Goal: Task Accomplishment & Management: Use online tool/utility

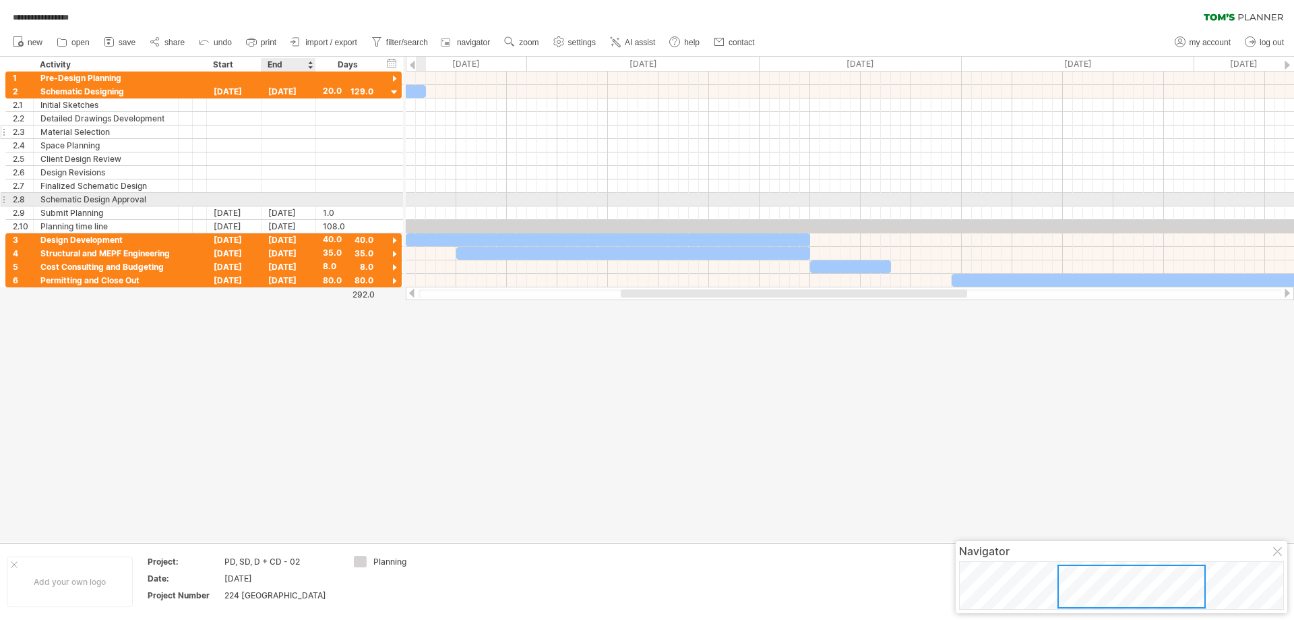
scroll to position [1, 0]
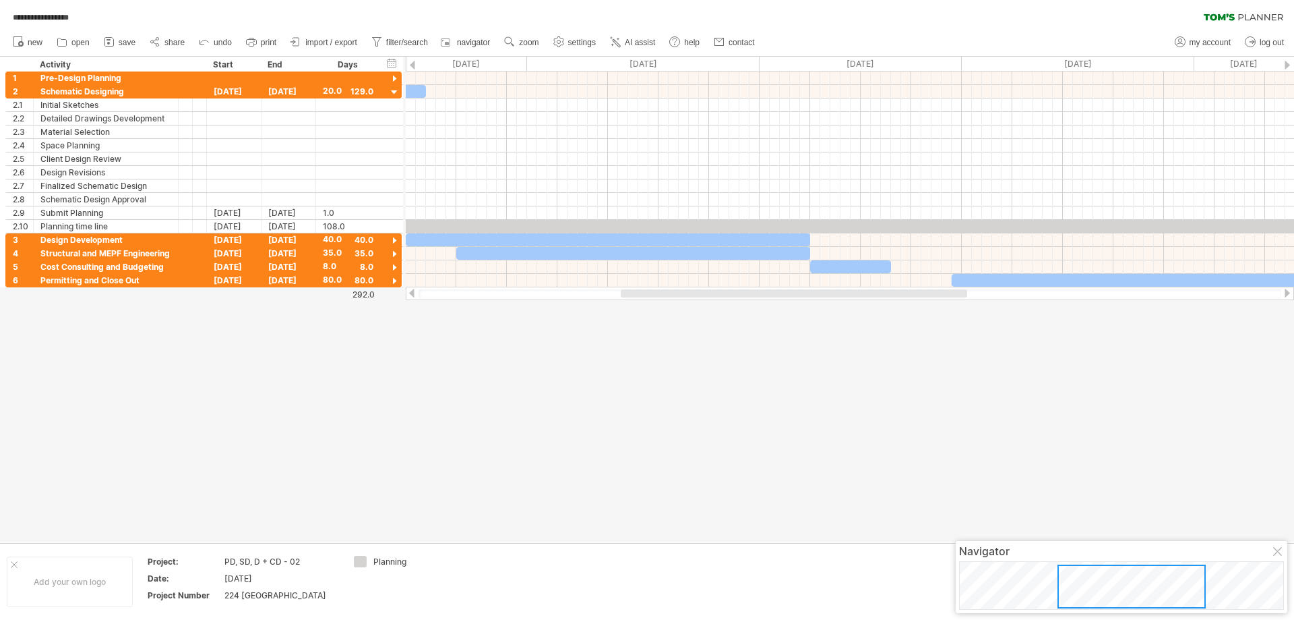
click at [454, 421] on div at bounding box center [647, 299] width 1294 height 485
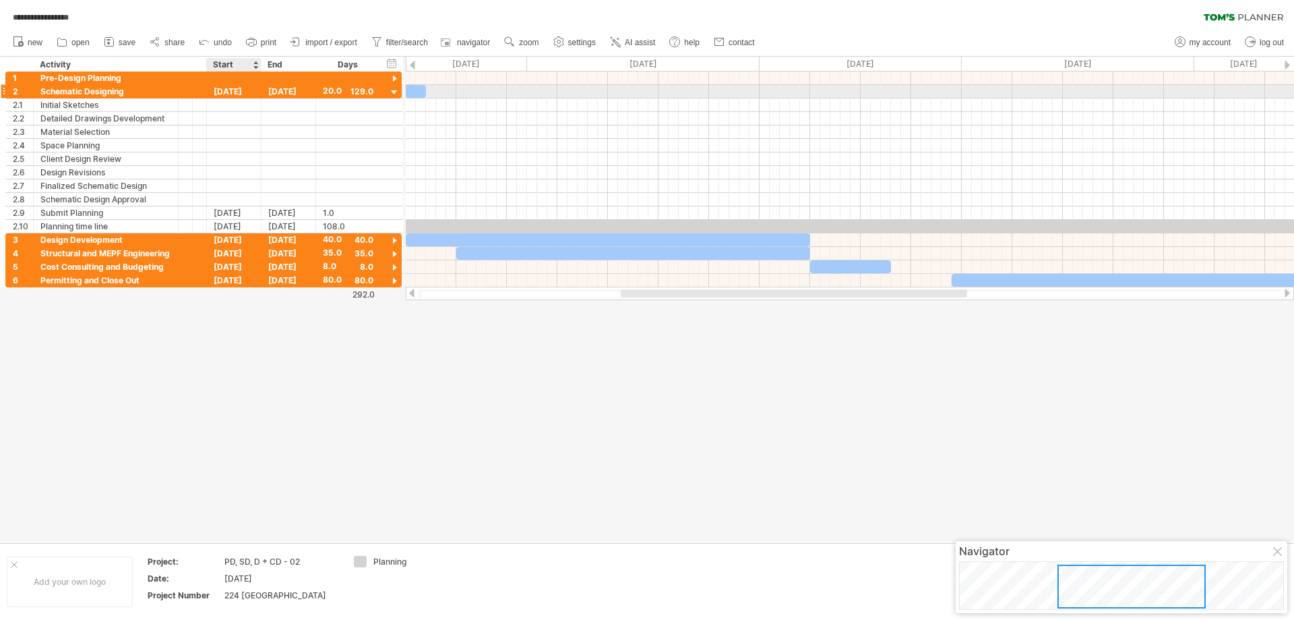
click at [227, 91] on div "[DATE]" at bounding box center [234, 91] width 55 height 13
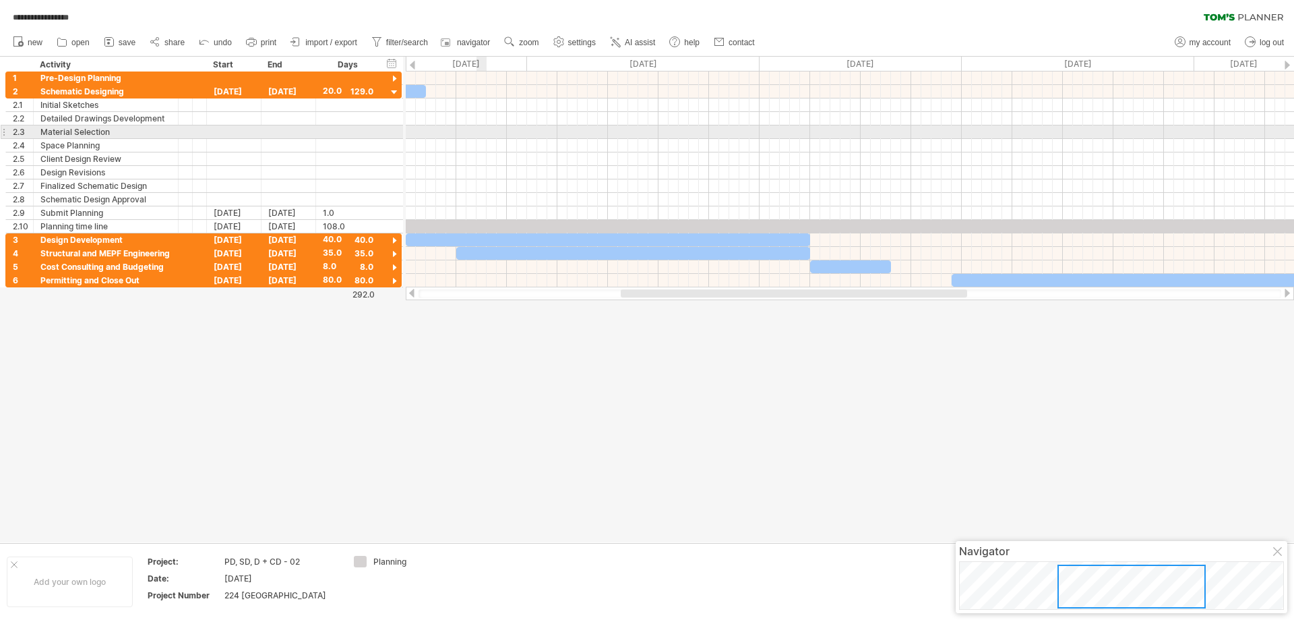
click at [481, 137] on div at bounding box center [850, 131] width 889 height 13
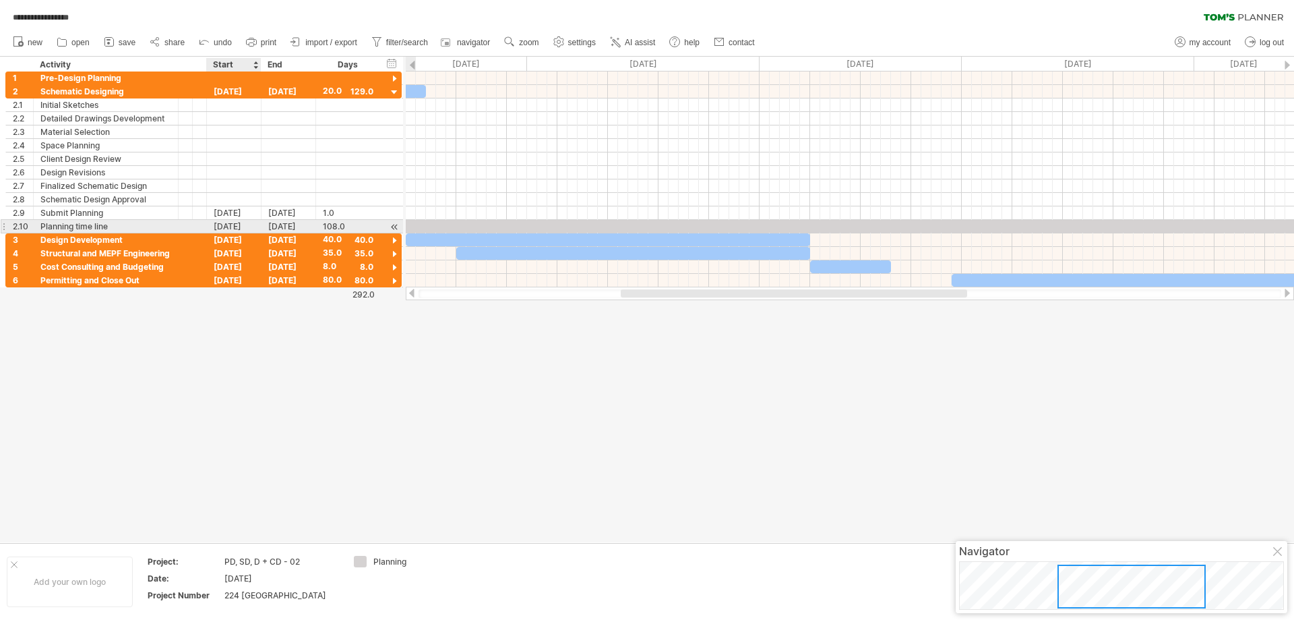
click at [229, 227] on div "[DATE]" at bounding box center [234, 226] width 55 height 13
click at [231, 225] on div "[DATE]" at bounding box center [234, 226] width 55 height 13
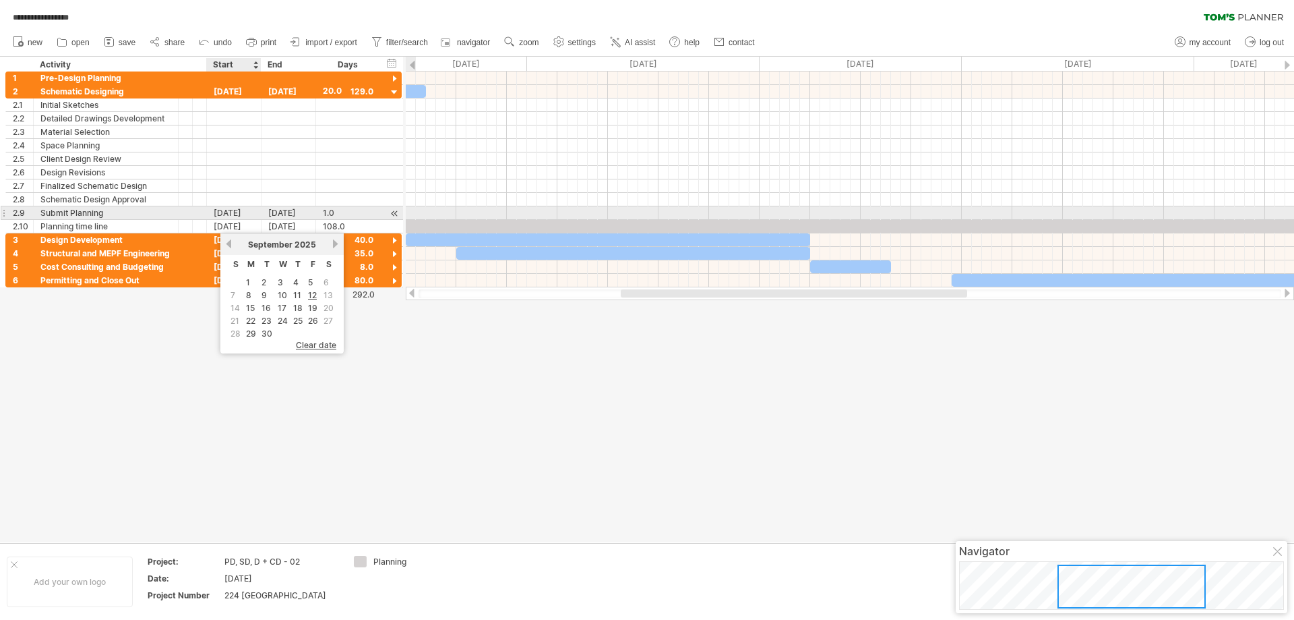
click at [230, 212] on div "[DATE]" at bounding box center [234, 212] width 55 height 13
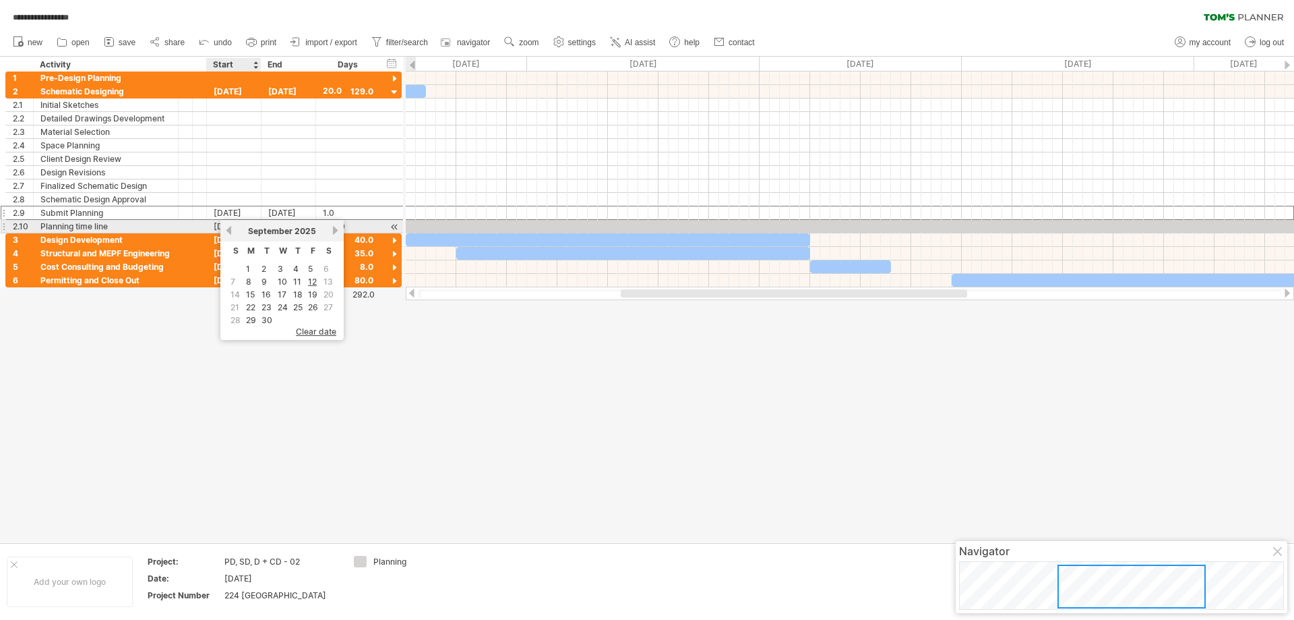
click at [216, 223] on div "[DATE]" at bounding box center [234, 226] width 55 height 13
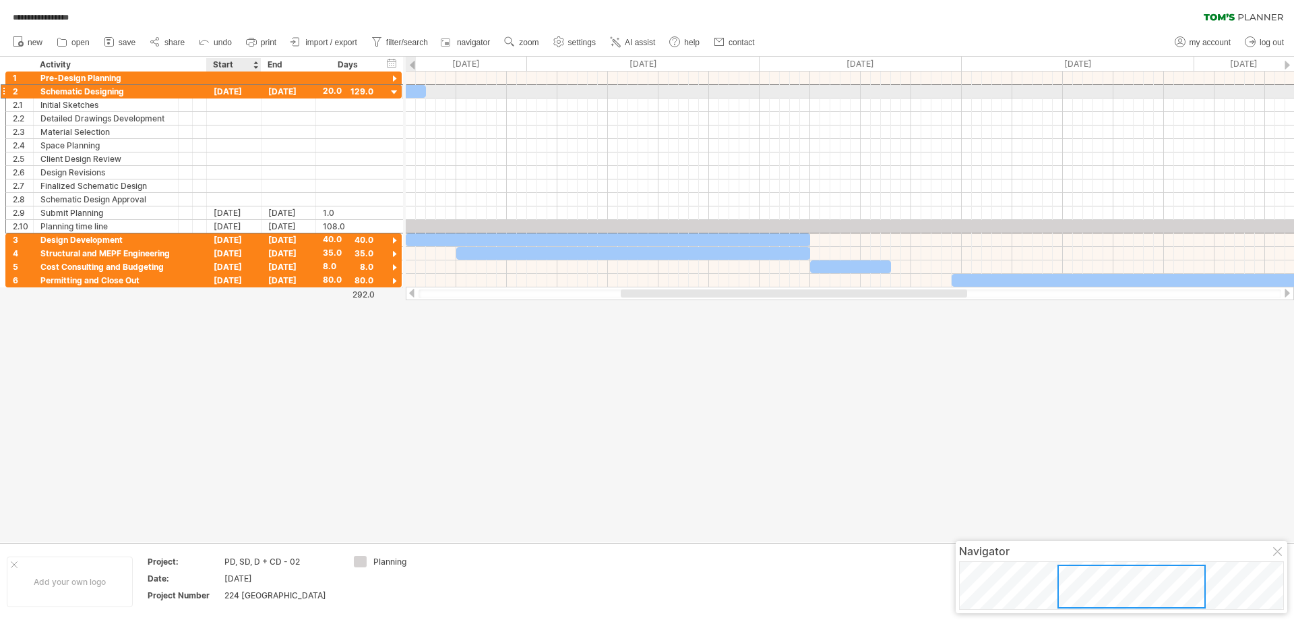
click at [235, 92] on div "[DATE]" at bounding box center [234, 91] width 55 height 13
click at [283, 92] on div "[DATE]" at bounding box center [289, 91] width 55 height 13
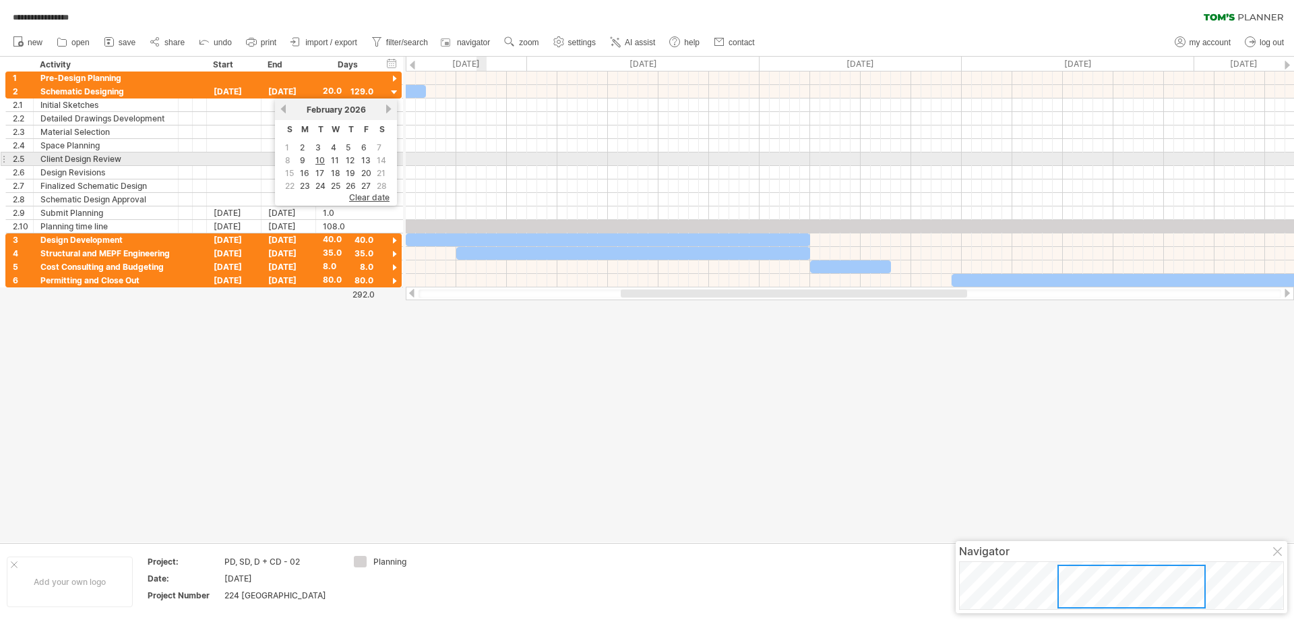
click at [481, 157] on div at bounding box center [850, 158] width 889 height 13
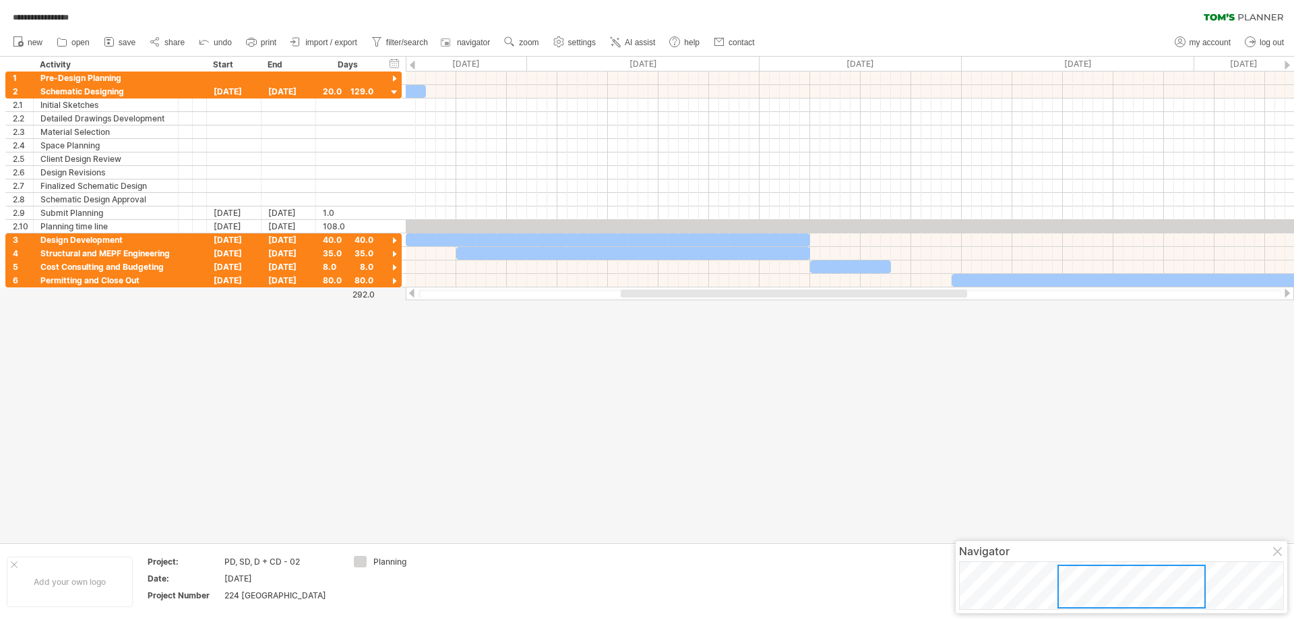
click at [322, 41] on span "import / export" at bounding box center [331, 42] width 52 height 9
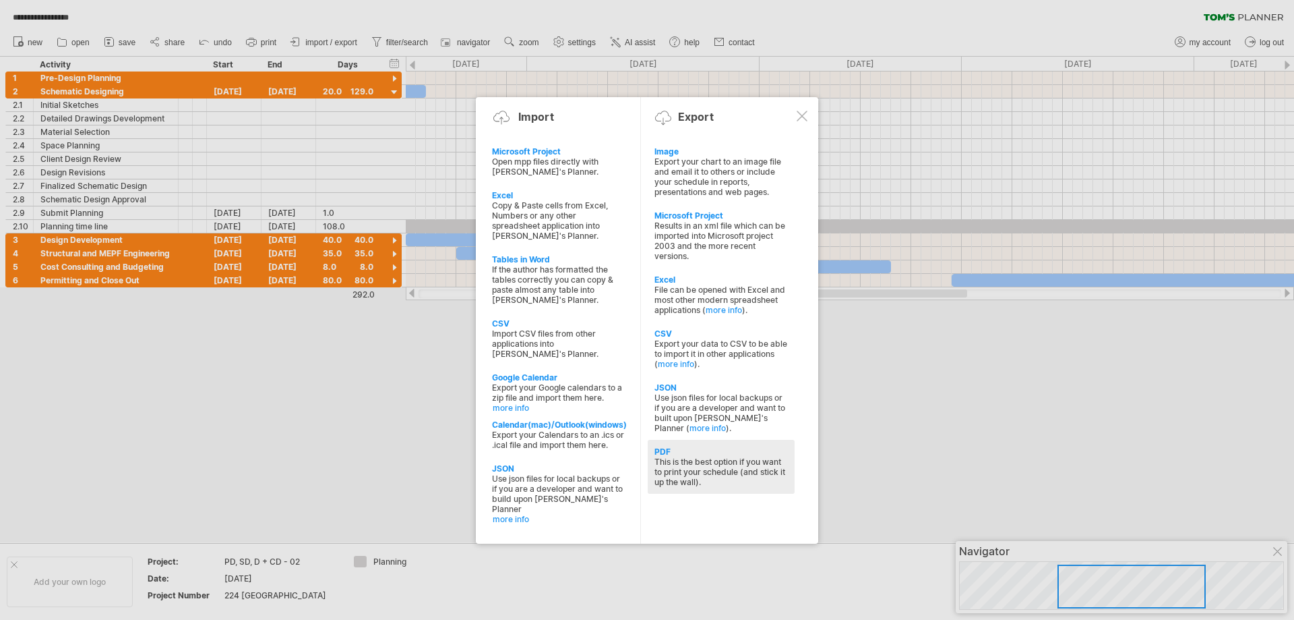
click at [671, 452] on div "PDF" at bounding box center [721, 451] width 133 height 10
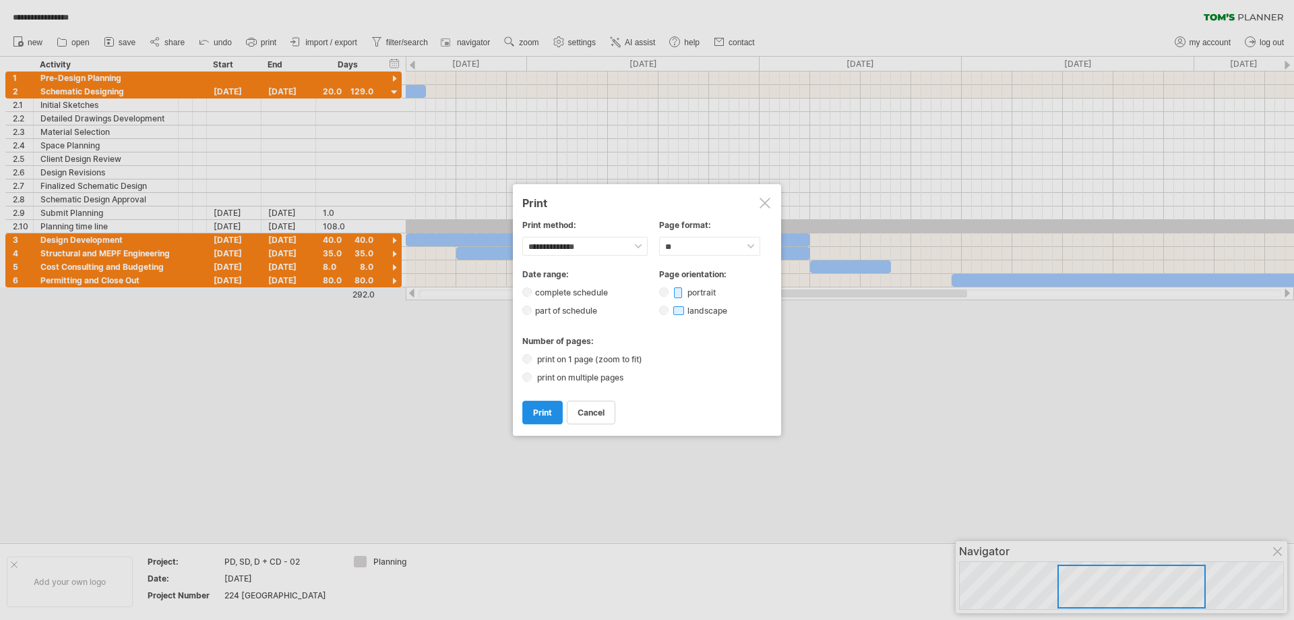
click at [536, 411] on span "print" at bounding box center [542, 412] width 19 height 10
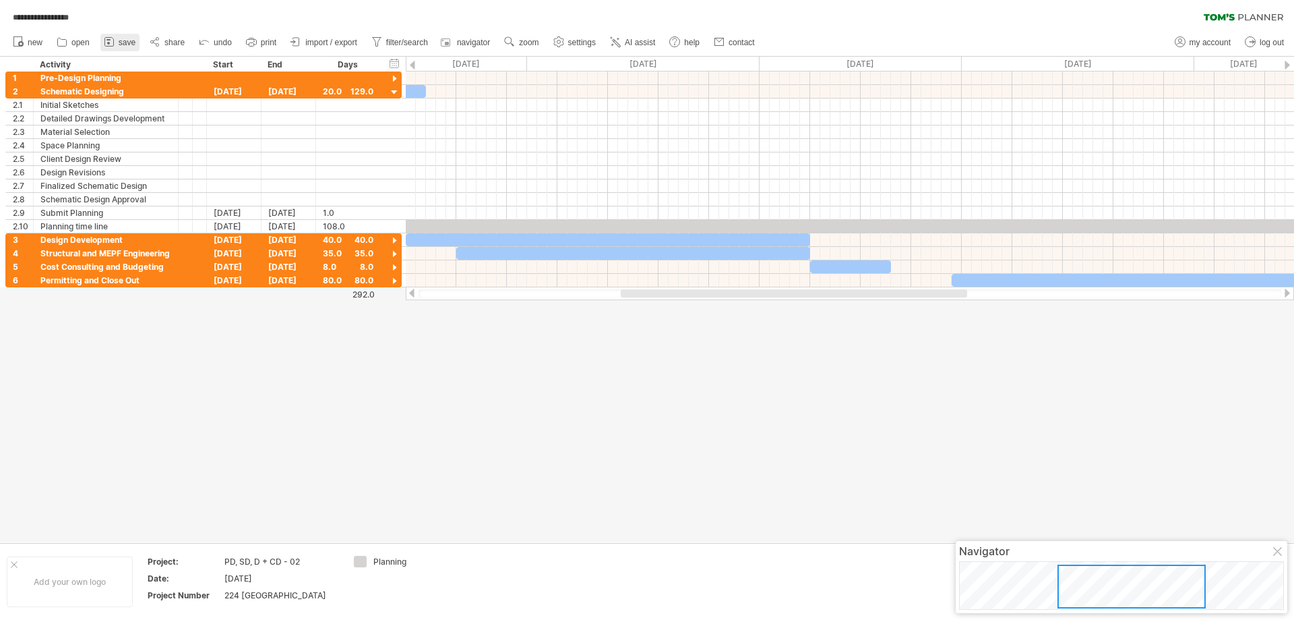
click at [129, 38] on span "save" at bounding box center [127, 42] width 17 height 9
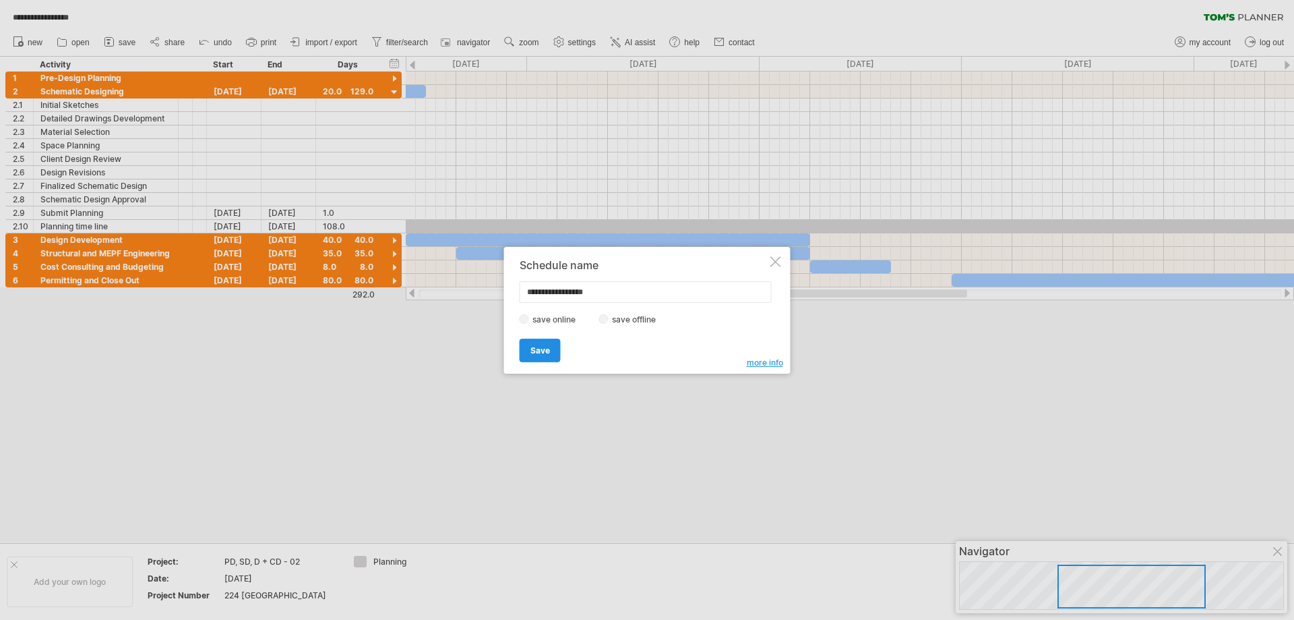
click at [539, 350] on span "Save" at bounding box center [541, 350] width 20 height 10
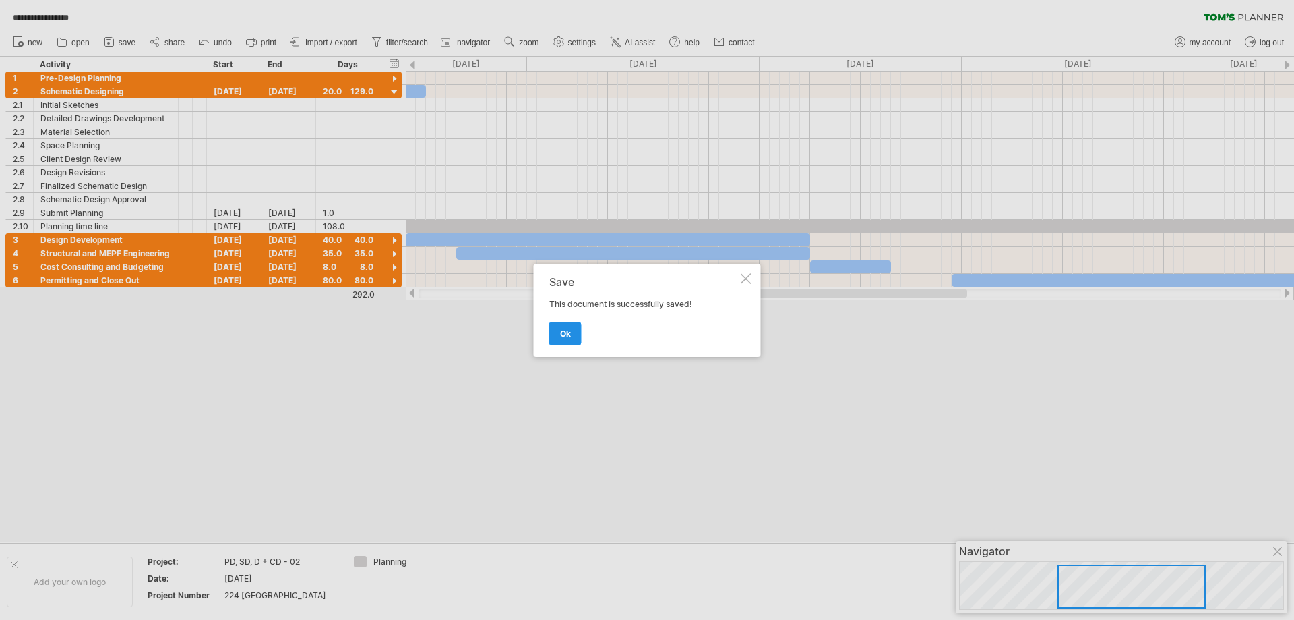
click at [569, 335] on span "ok" at bounding box center [565, 333] width 11 height 10
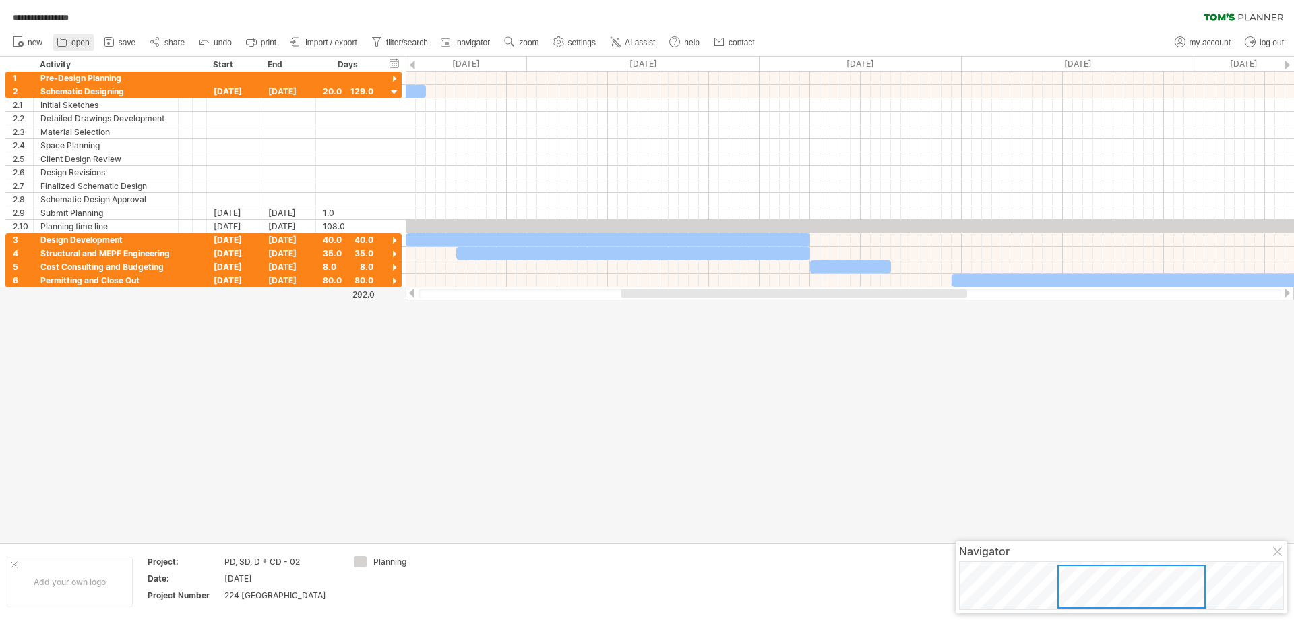
click at [73, 42] on span "open" at bounding box center [80, 42] width 18 height 9
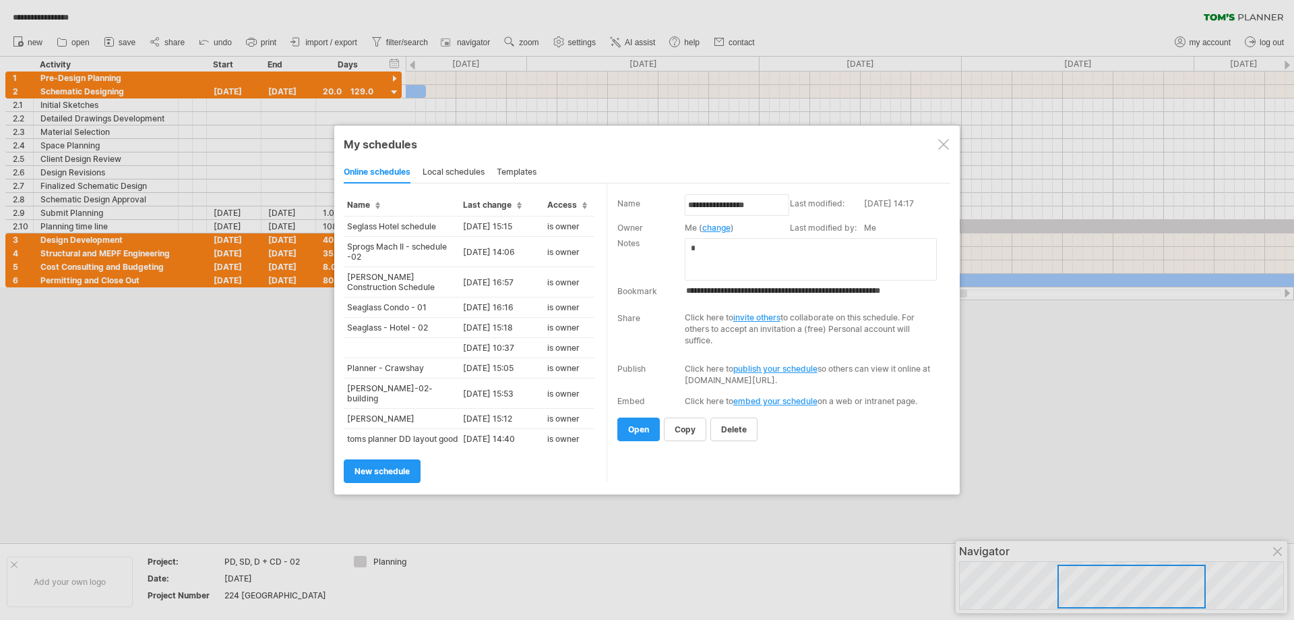
scroll to position [232, 0]
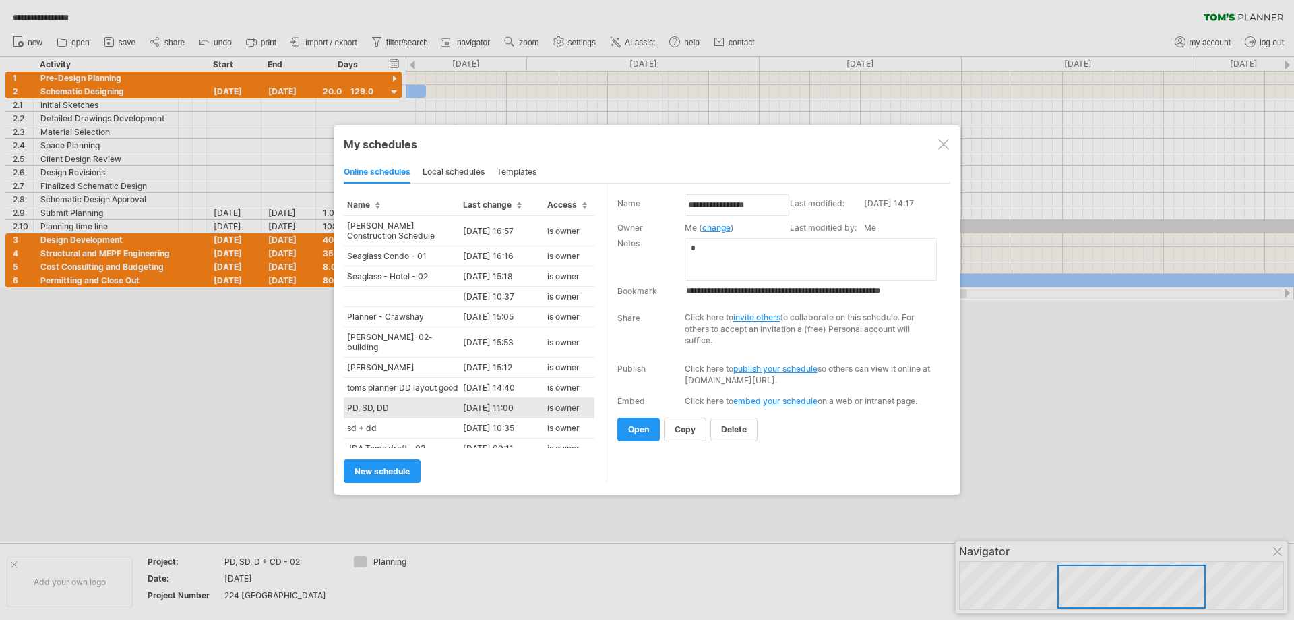
click at [377, 398] on td "PD, SD, DD" at bounding box center [402, 408] width 116 height 20
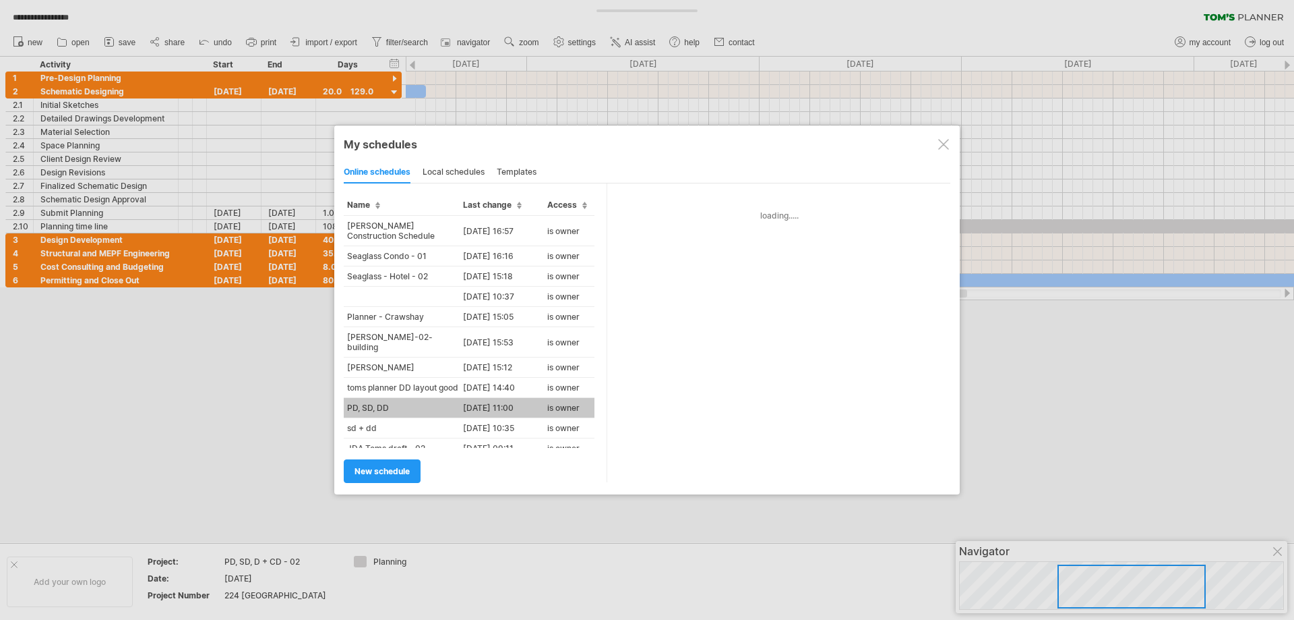
type input "**********"
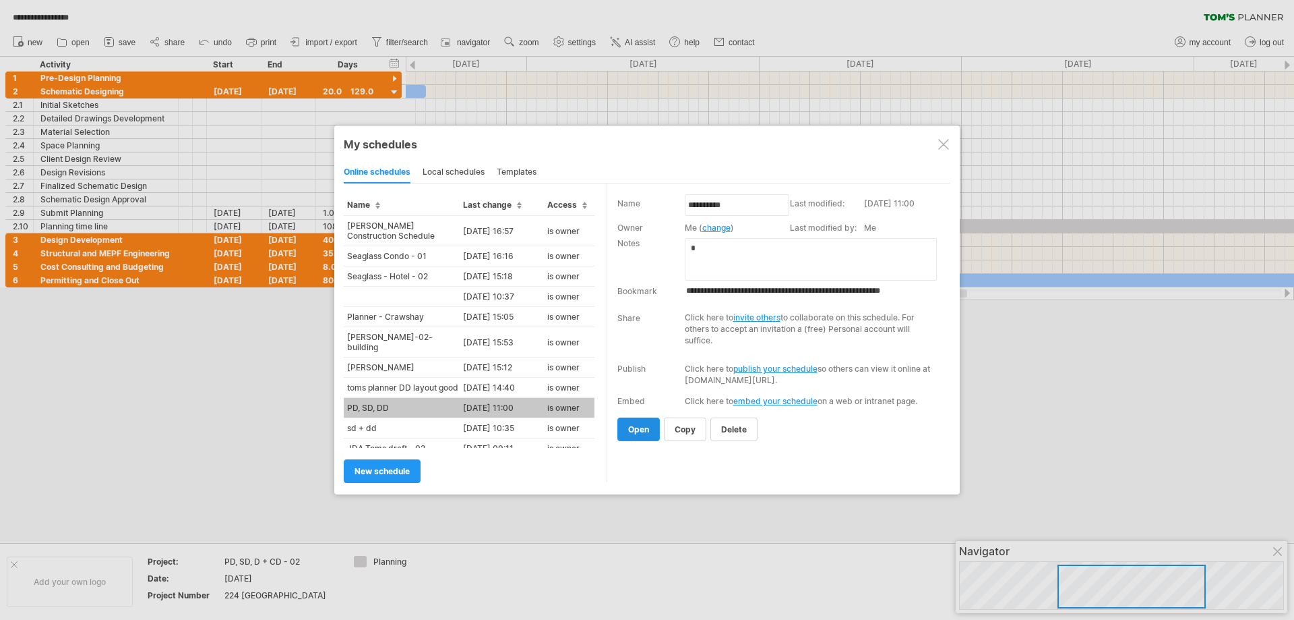
click at [631, 427] on span "open" at bounding box center [638, 429] width 21 height 10
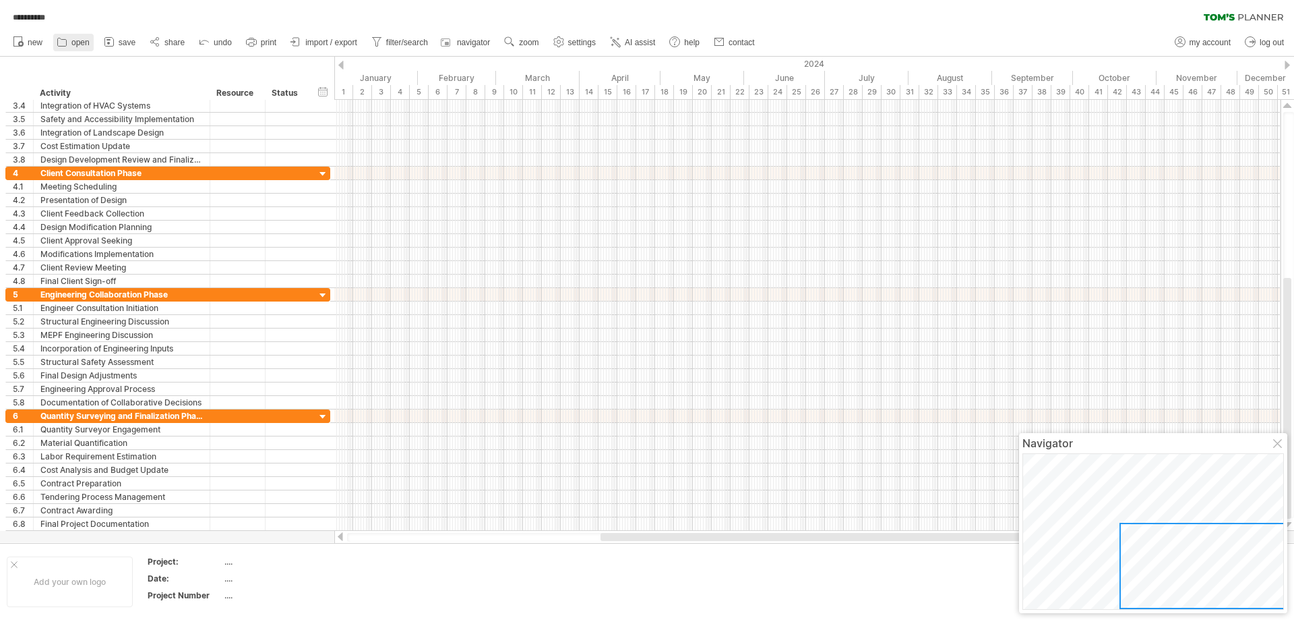
click at [81, 40] on span "open" at bounding box center [80, 42] width 18 height 9
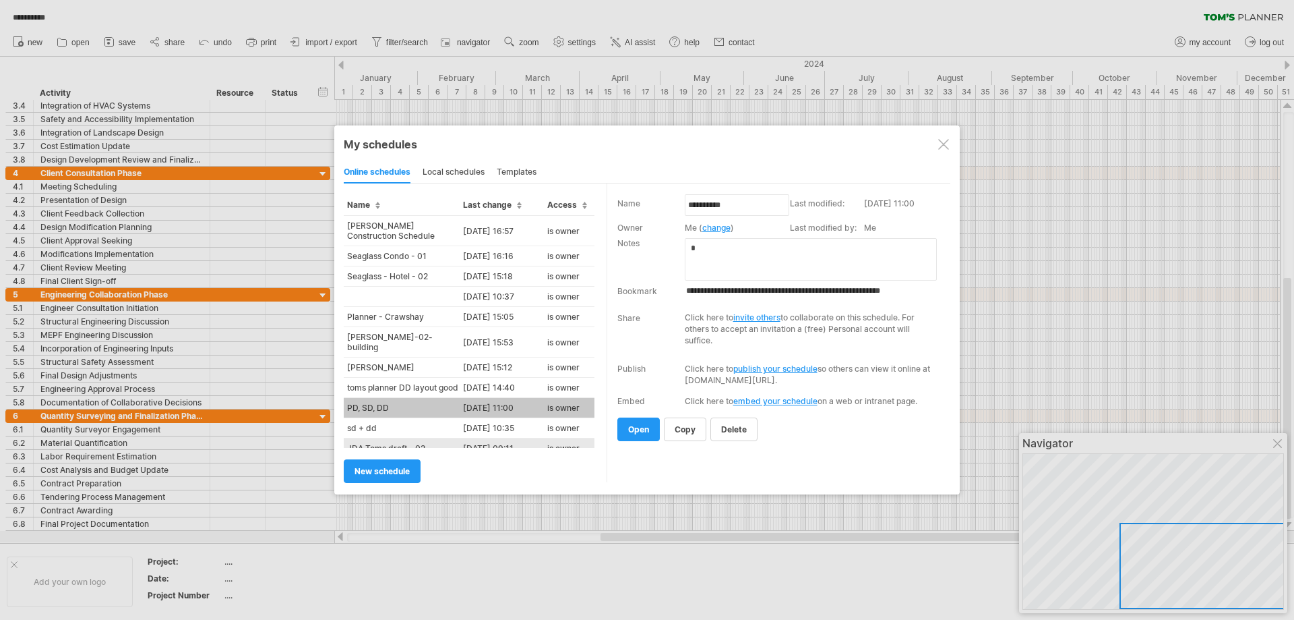
click at [381, 438] on td "JDA Toms draft - 02" at bounding box center [402, 448] width 116 height 20
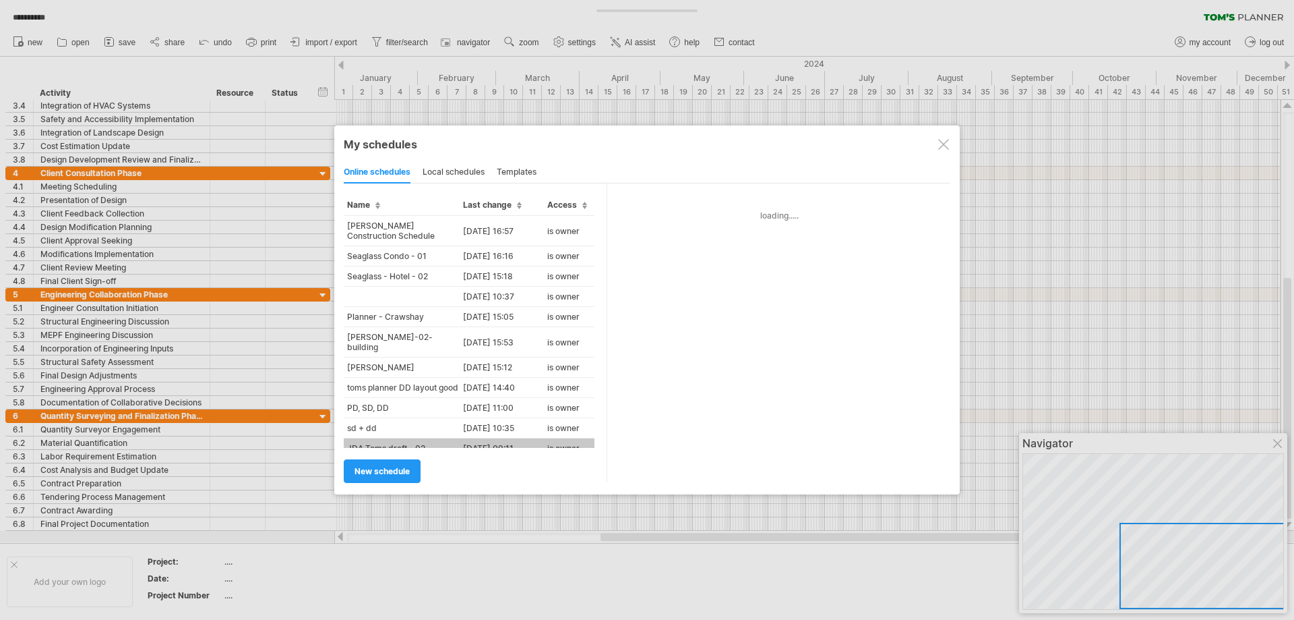
type input "**********"
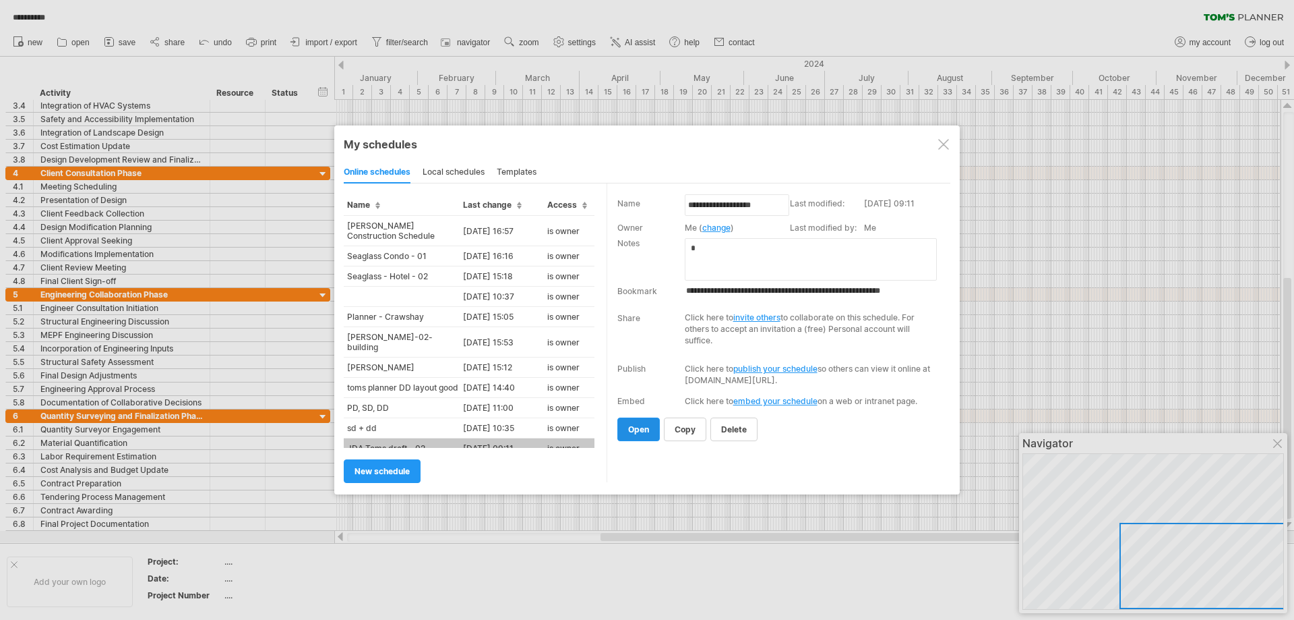
click at [642, 431] on span "open" at bounding box center [638, 429] width 21 height 10
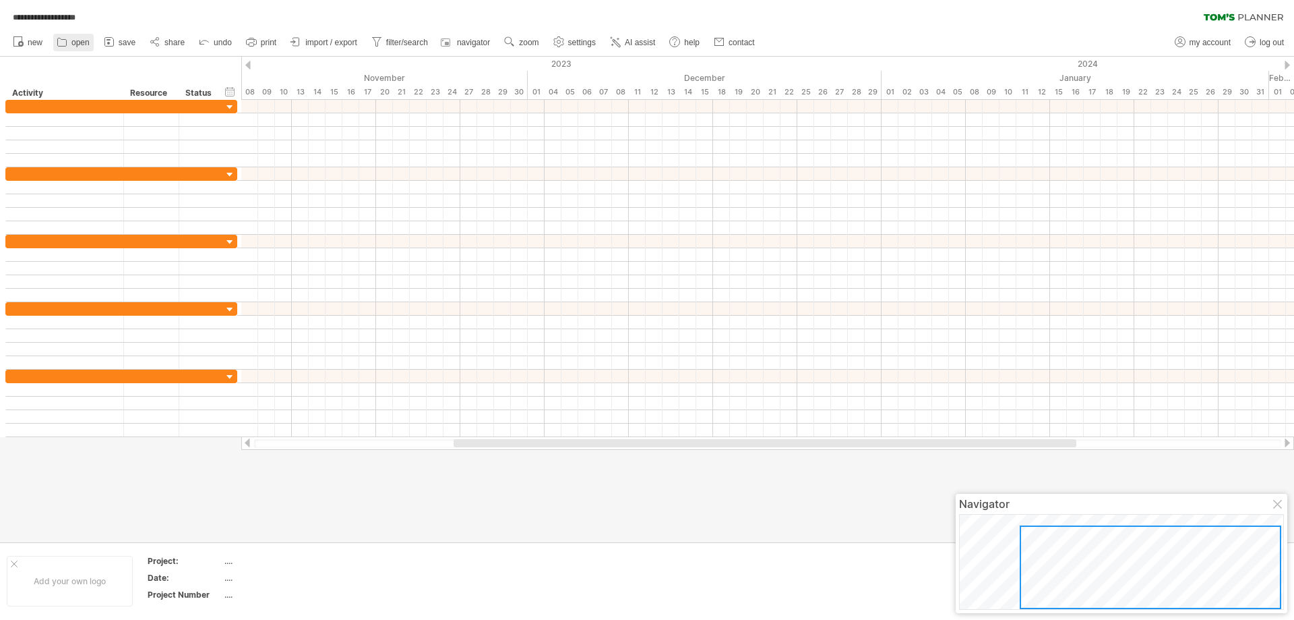
click at [80, 44] on span "open" at bounding box center [80, 42] width 18 height 9
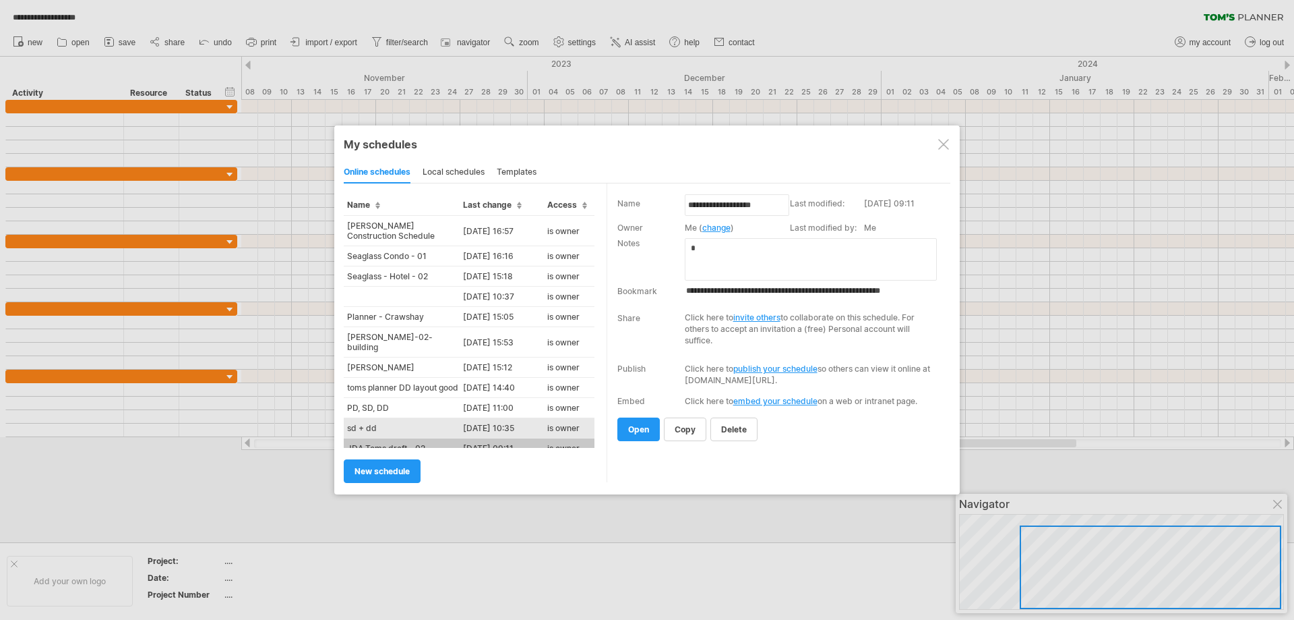
click at [404, 419] on td "sd + dd" at bounding box center [402, 428] width 116 height 20
type input "*******"
type input "**********"
click at [637, 427] on span "open" at bounding box center [638, 429] width 21 height 10
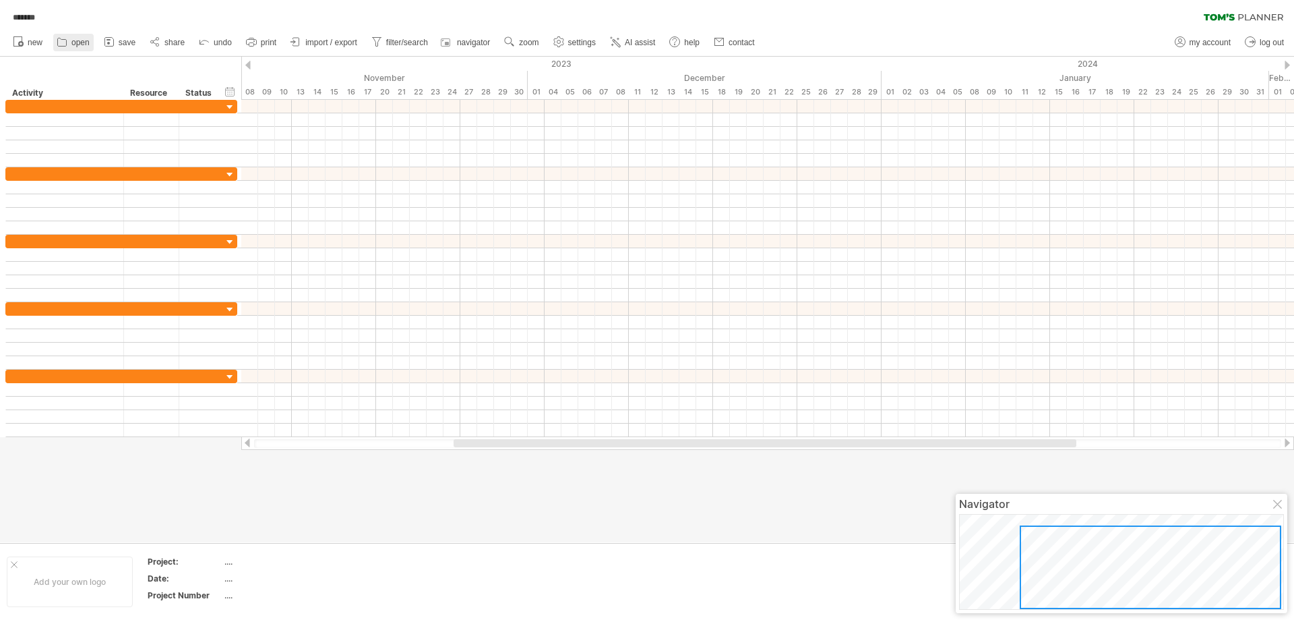
click at [80, 44] on span "open" at bounding box center [80, 42] width 18 height 9
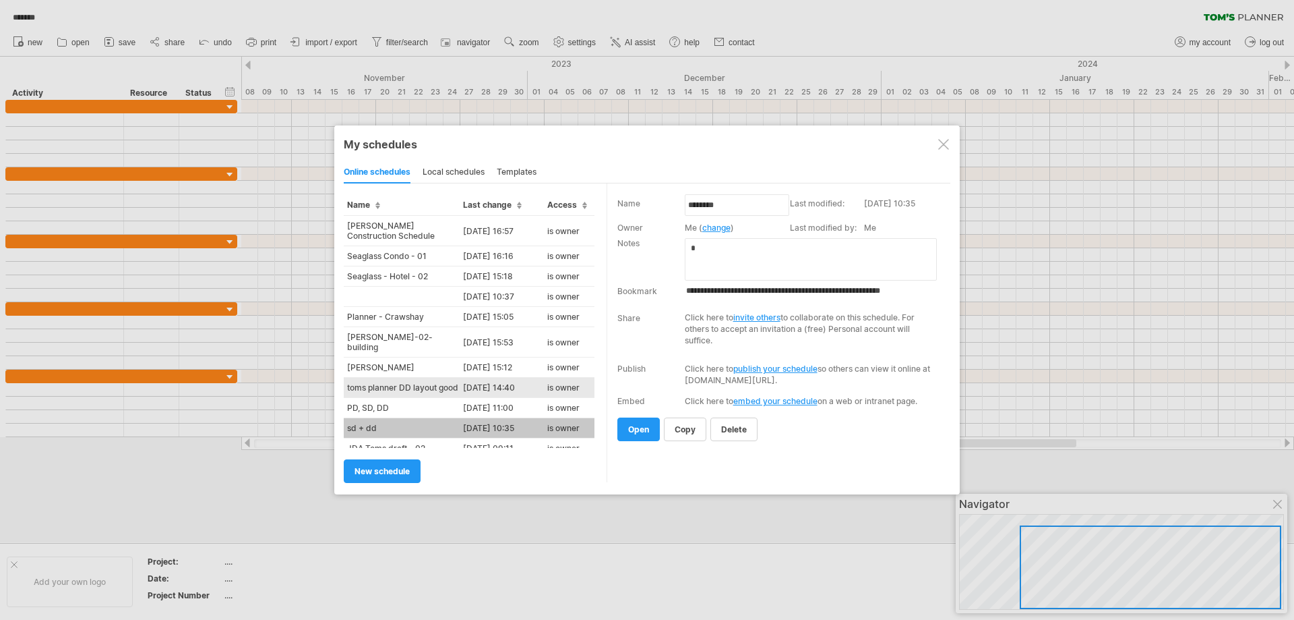
click at [381, 378] on td "toms planner DD layout good" at bounding box center [402, 388] width 116 height 20
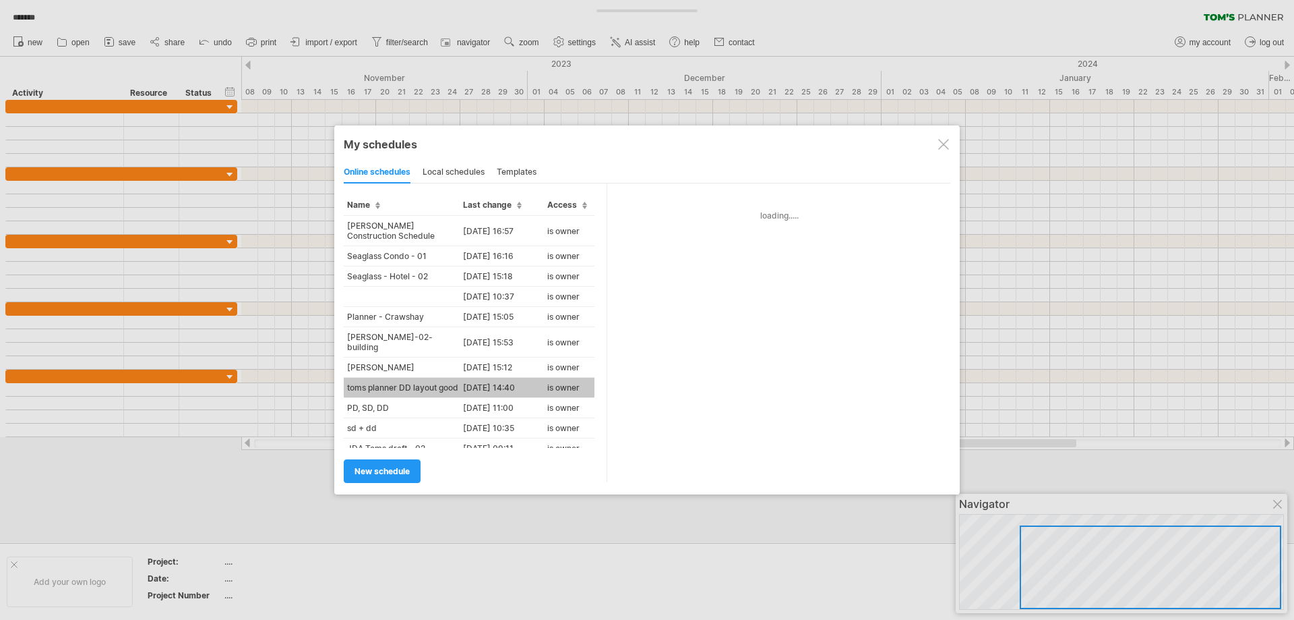
type input "**********"
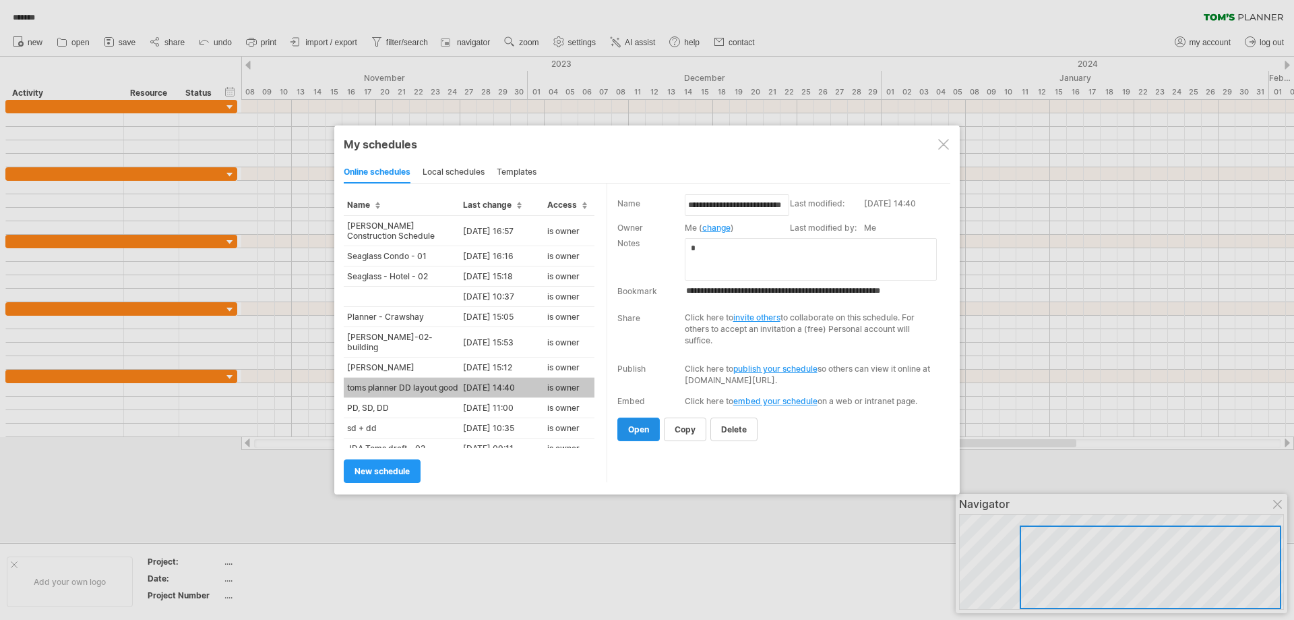
click at [641, 429] on span "open" at bounding box center [638, 429] width 21 height 10
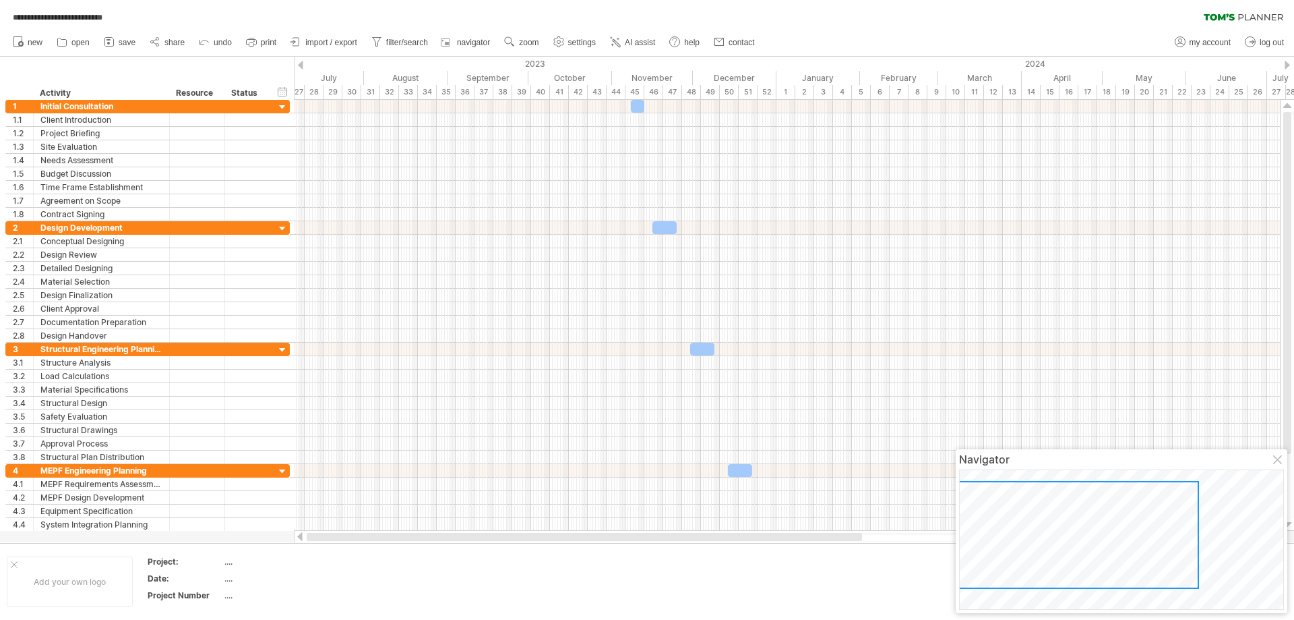
drag, startPoint x: 678, startPoint y: 539, endPoint x: 444, endPoint y: 539, distance: 233.3
click at [432, 549] on div "**********" at bounding box center [647, 310] width 1294 height 620
drag, startPoint x: 1287, startPoint y: 163, endPoint x: 1255, endPoint y: 3, distance: 163.7
click at [1255, 3] on div "**********" at bounding box center [647, 310] width 1294 height 620
click at [78, 37] on link "open" at bounding box center [73, 43] width 40 height 18
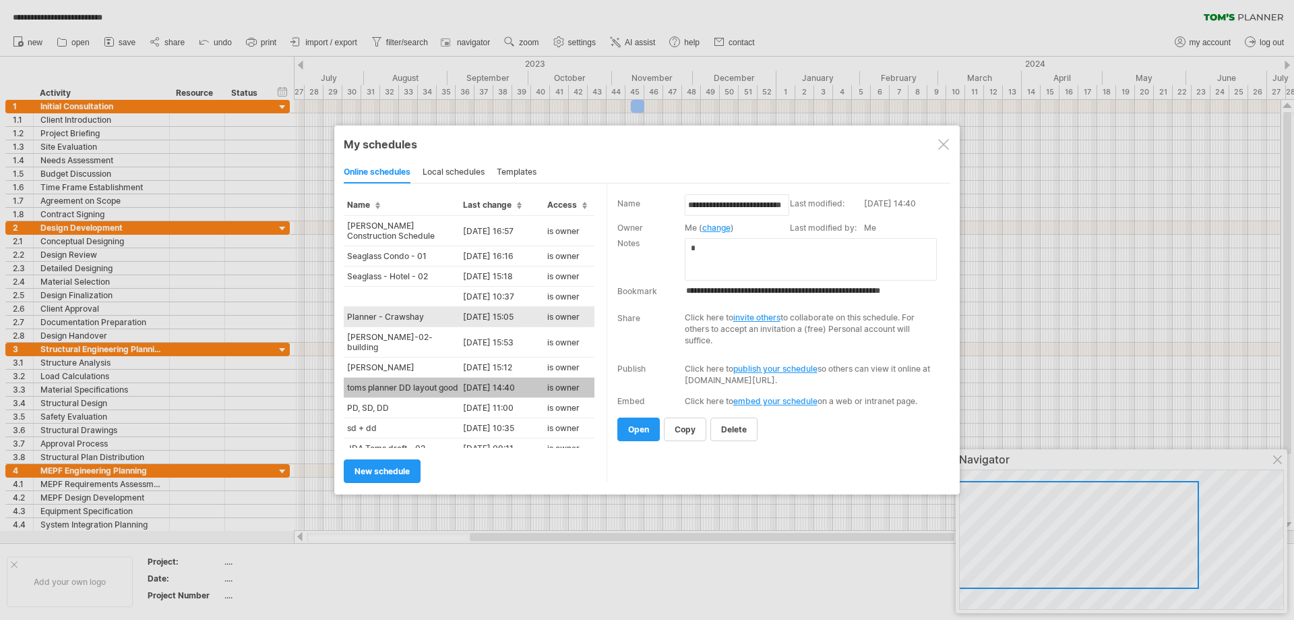
click at [400, 318] on td "Planner - Crawshay" at bounding box center [402, 317] width 116 height 20
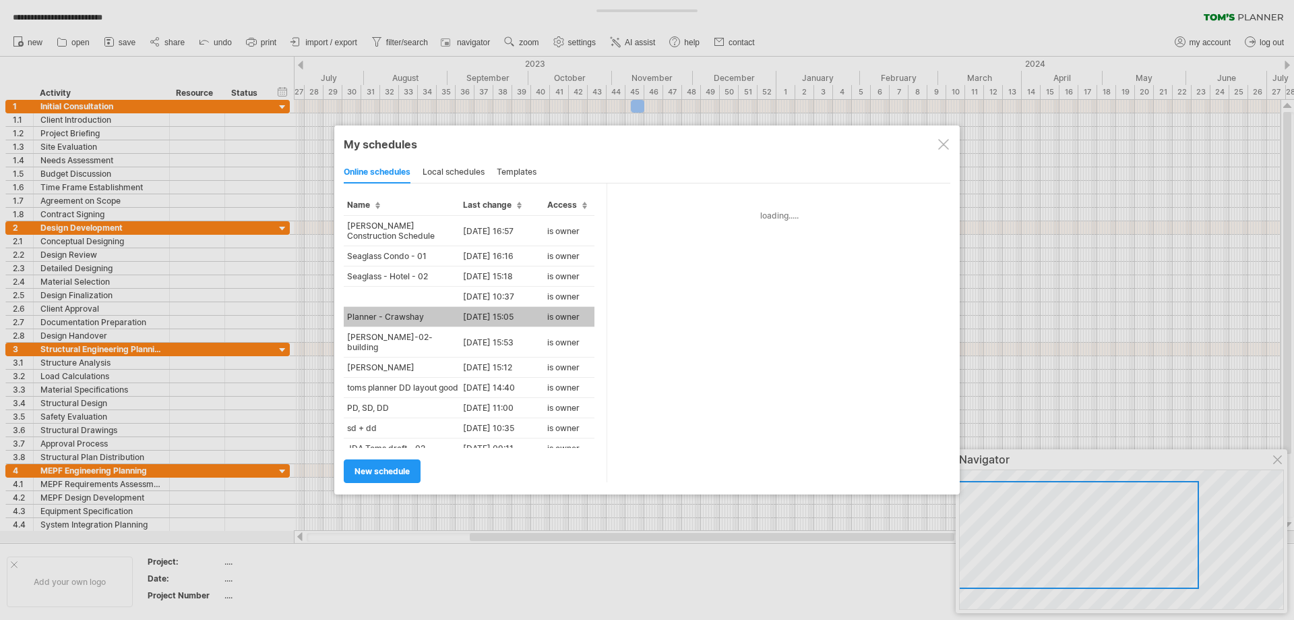
type input "**********"
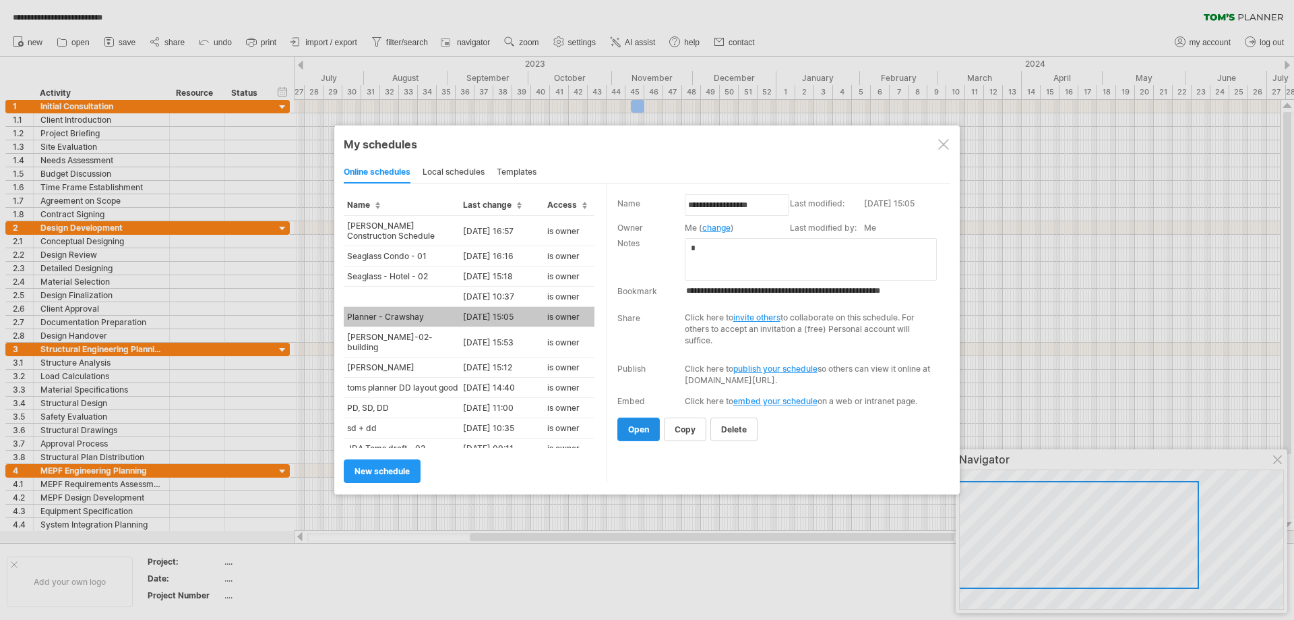
click at [635, 427] on span "open" at bounding box center [638, 429] width 21 height 10
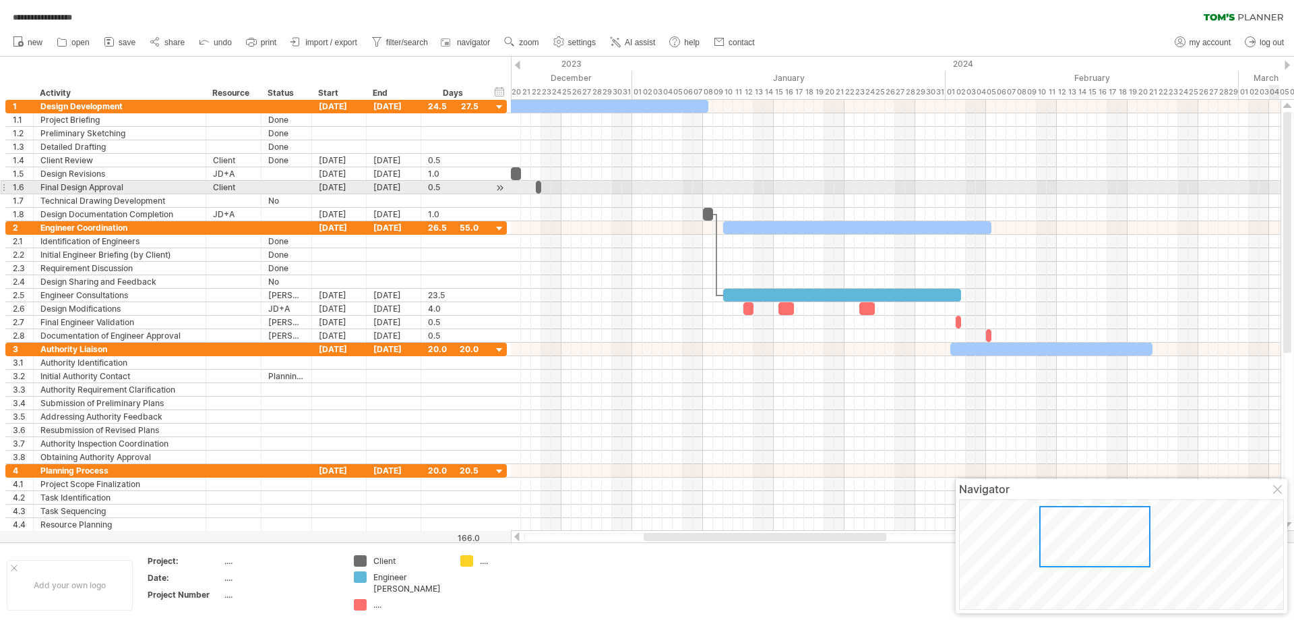
drag, startPoint x: 1288, startPoint y: 243, endPoint x: 1288, endPoint y: 189, distance: 53.3
click at [1288, 189] on div at bounding box center [1288, 232] width 8 height 241
